Goal: Task Accomplishment & Management: Use online tool/utility

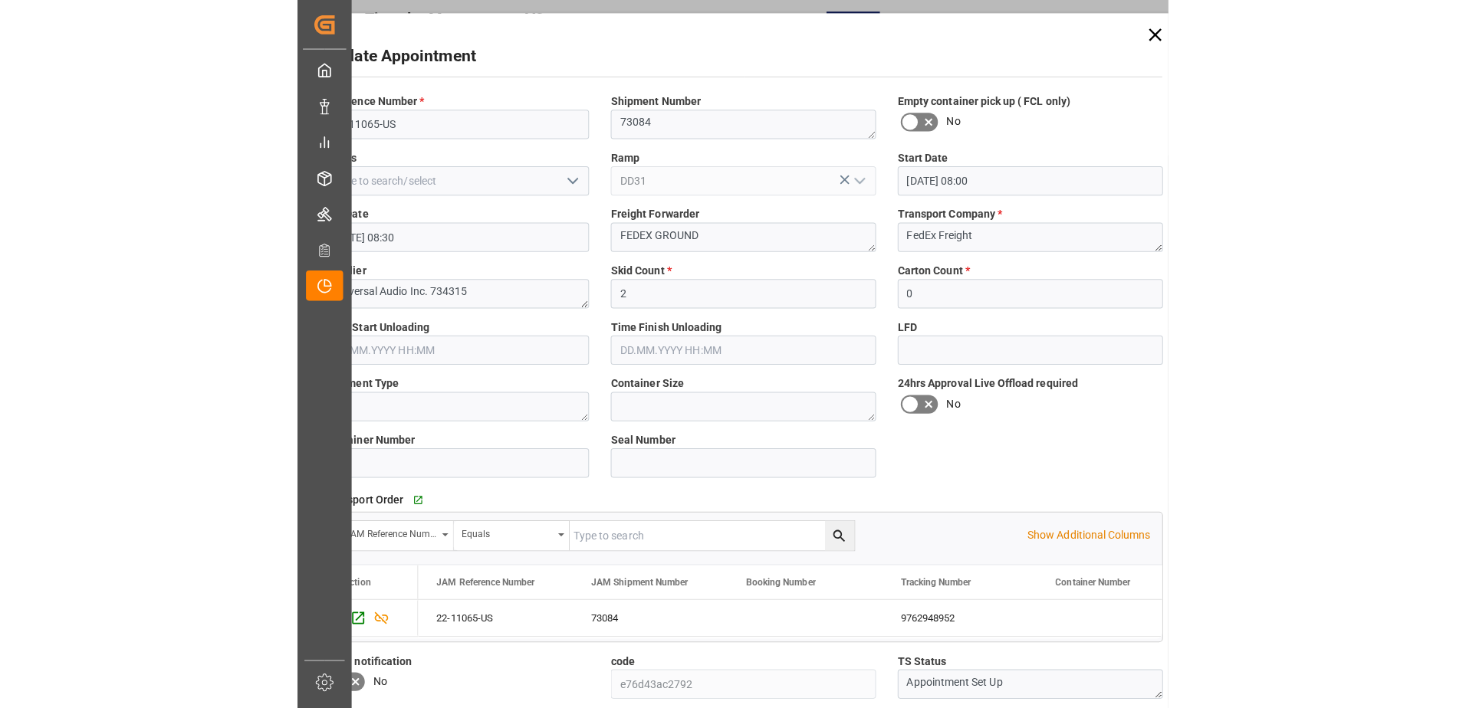
scroll to position [544, 0]
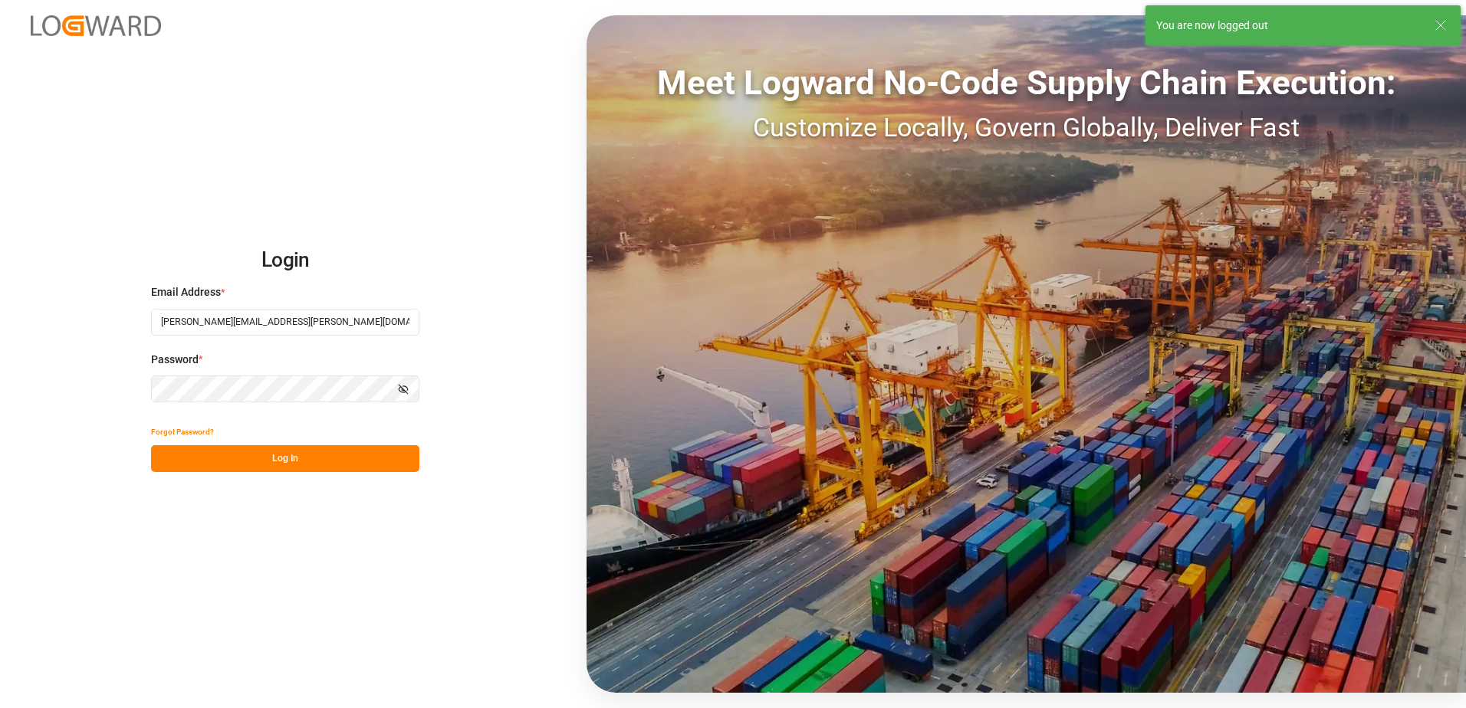
click at [341, 457] on button "Log In" at bounding box center [285, 458] width 268 height 27
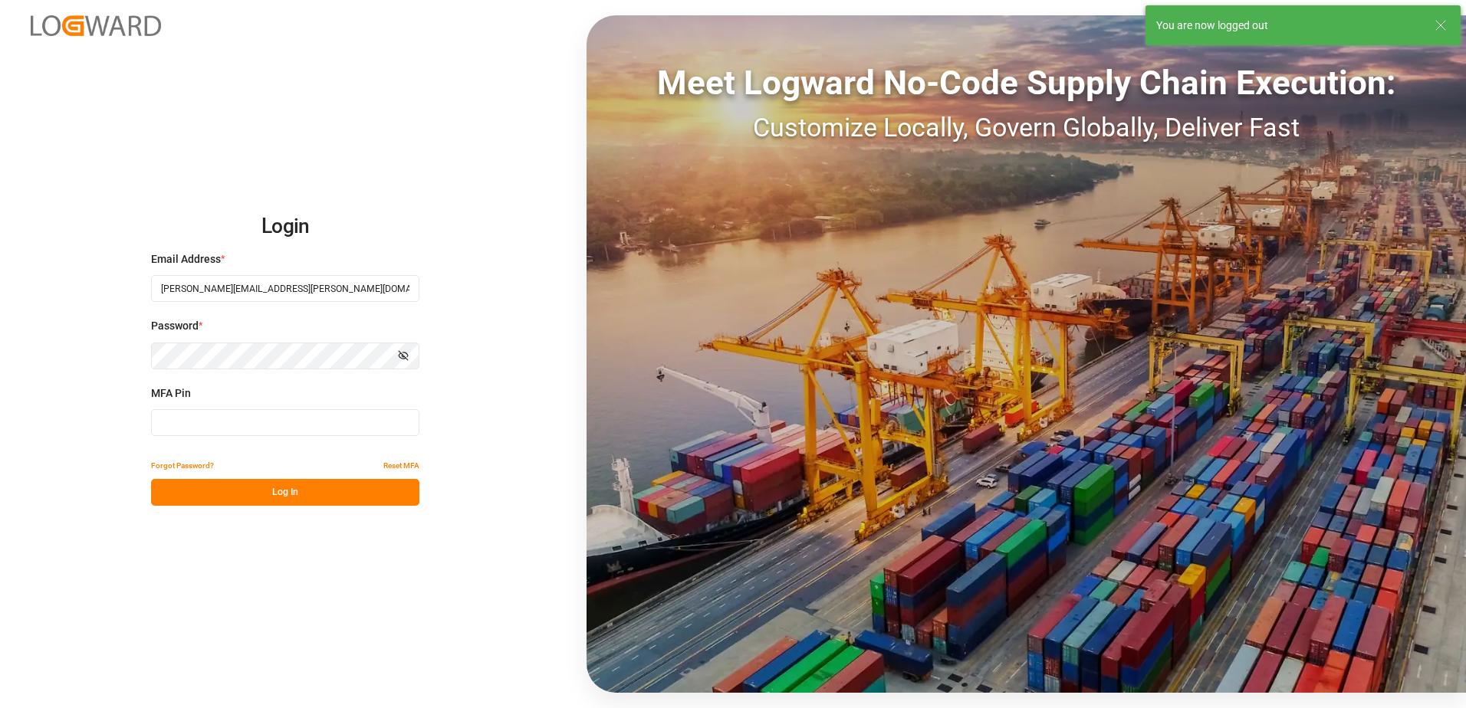
click at [326, 424] on input at bounding box center [285, 422] width 268 height 27
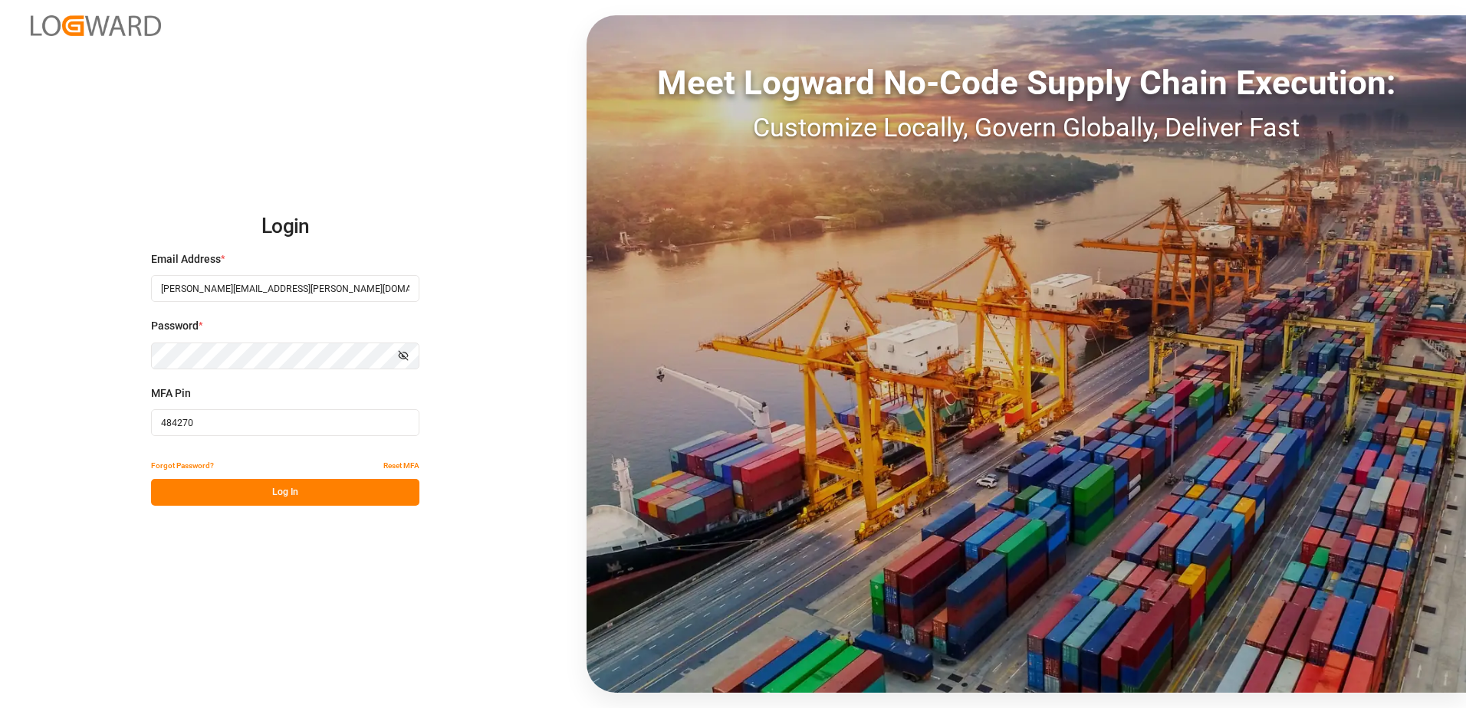
type input "484270"
click at [230, 486] on button "Log In" at bounding box center [285, 492] width 268 height 27
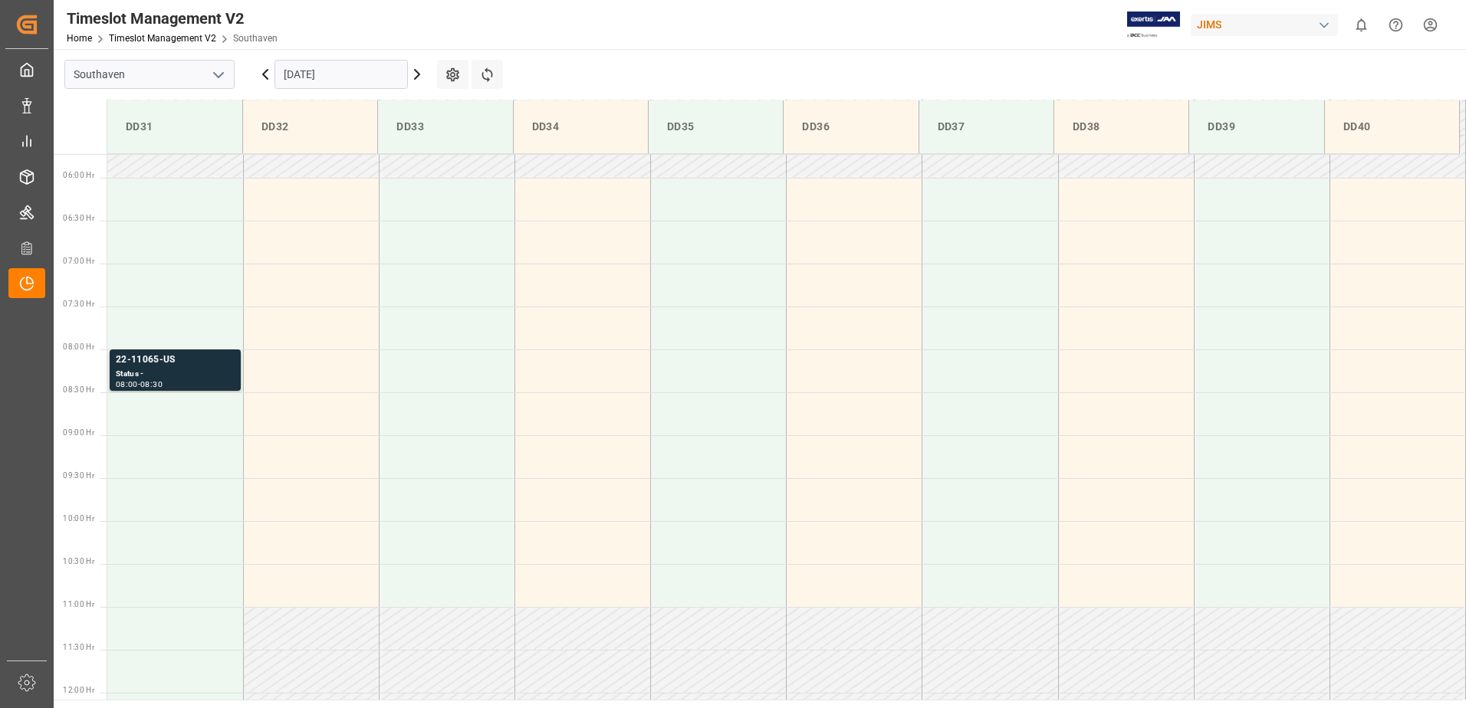
scroll to position [511, 0]
